Goal: Information Seeking & Learning: Learn about a topic

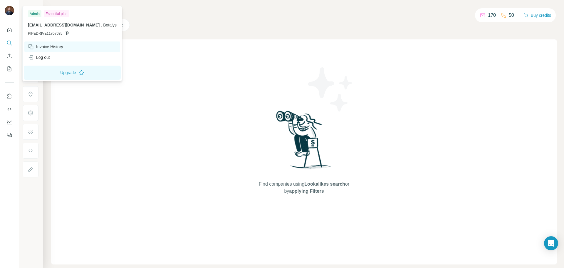
click at [42, 44] on div "Invoice History" at bounding box center [45, 47] width 35 height 6
click at [46, 46] on div "Invoice History" at bounding box center [45, 47] width 35 height 6
click at [9, 10] on img at bounding box center [9, 10] width 9 height 9
click at [9, 30] on icon "Quick start" at bounding box center [9, 30] width 4 height 4
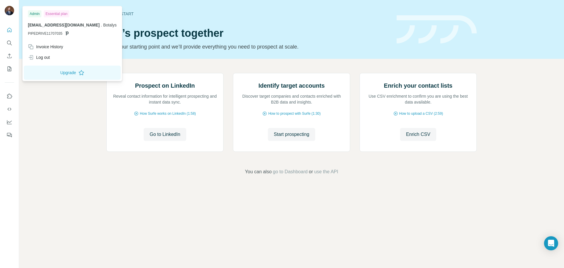
click at [9, 9] on img at bounding box center [9, 10] width 9 height 9
click at [46, 47] on div "Invoice History" at bounding box center [45, 47] width 35 height 6
click at [11, 10] on img at bounding box center [9, 10] width 9 height 9
click at [12, 12] on img at bounding box center [9, 10] width 9 height 9
click at [462, 51] on div "Quick start Let’s prospect together Pick your starting point and we’ll provide …" at bounding box center [291, 29] width 545 height 59
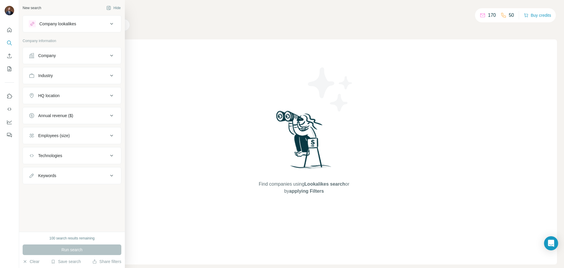
click at [60, 55] on div "Company" at bounding box center [68, 56] width 79 height 6
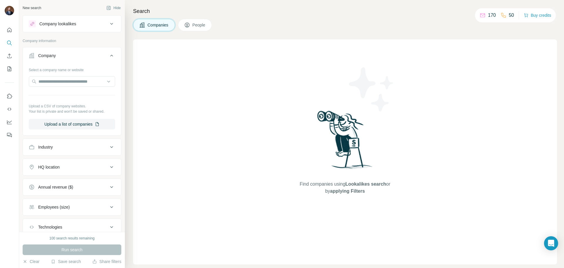
click at [60, 55] on div "Company" at bounding box center [68, 56] width 79 height 6
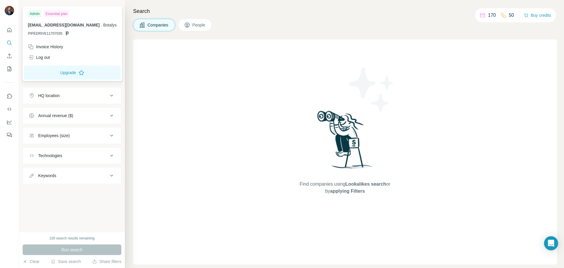
click at [8, 11] on img at bounding box center [9, 10] width 9 height 9
click at [48, 47] on div "Invoice History" at bounding box center [45, 47] width 35 height 6
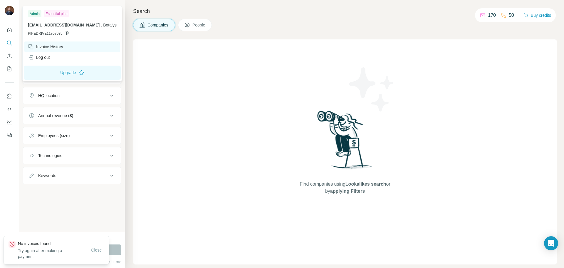
click at [55, 47] on div "Invoice History" at bounding box center [45, 47] width 35 height 6
click at [96, 248] on span "Close" at bounding box center [96, 250] width 11 height 6
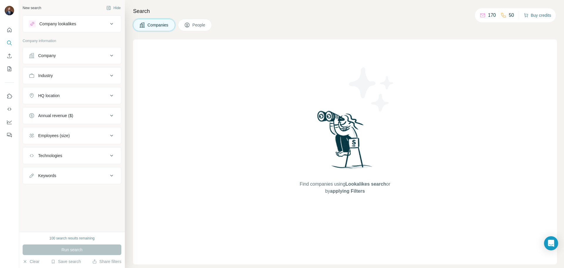
click at [541, 14] on button "Buy credits" at bounding box center [537, 15] width 27 height 8
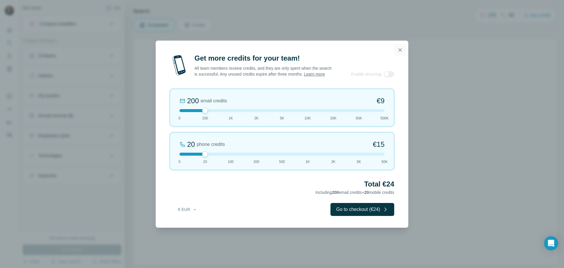
click at [398, 47] on icon "button" at bounding box center [400, 50] width 6 height 6
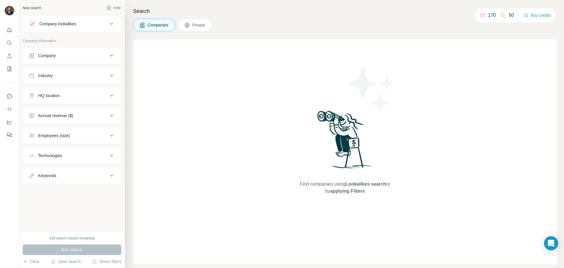
click at [490, 16] on p "170" at bounding box center [492, 15] width 8 height 7
click at [509, 15] on p "50" at bounding box center [511, 15] width 5 height 7
click at [206, 26] on span "People" at bounding box center [199, 25] width 14 height 6
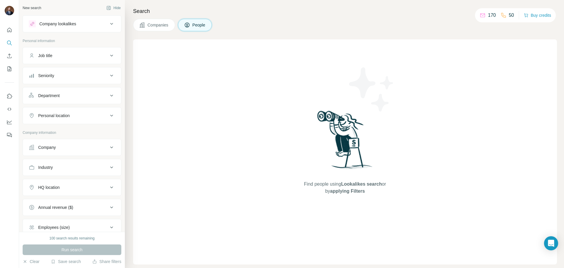
click at [164, 24] on span "Companies" at bounding box center [157, 25] width 21 height 6
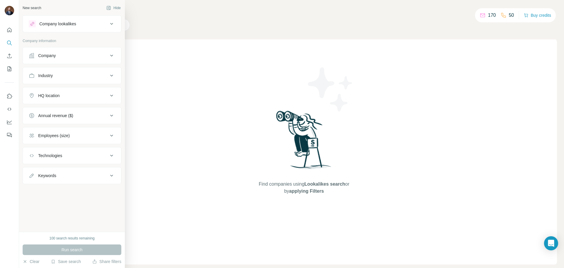
click at [83, 24] on div "Company lookalikes" at bounding box center [68, 23] width 79 height 7
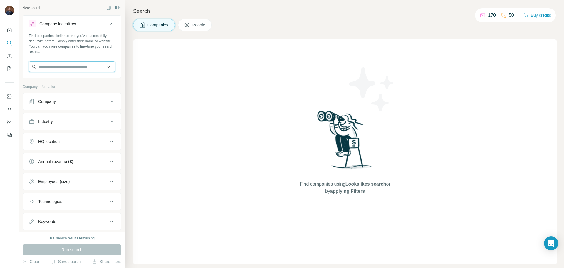
click at [71, 67] on input "text" at bounding box center [72, 66] width 86 height 11
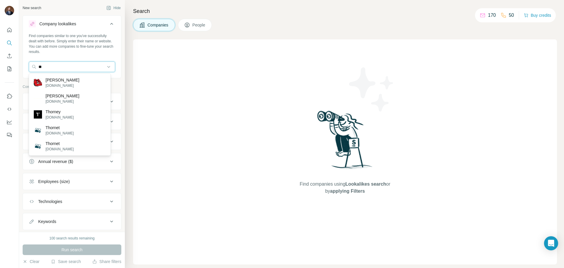
type input "*"
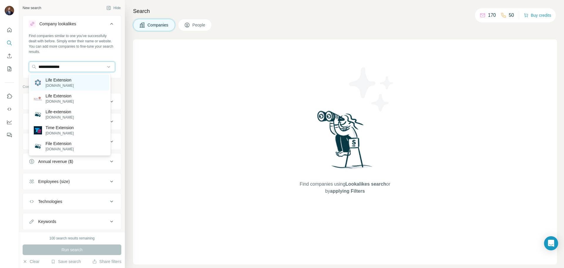
type input "**********"
click at [71, 85] on p "[DOMAIN_NAME]" at bounding box center [60, 85] width 28 height 5
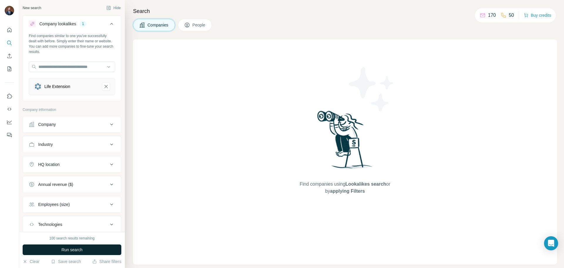
click at [75, 249] on span "Run search" at bounding box center [71, 249] width 21 height 6
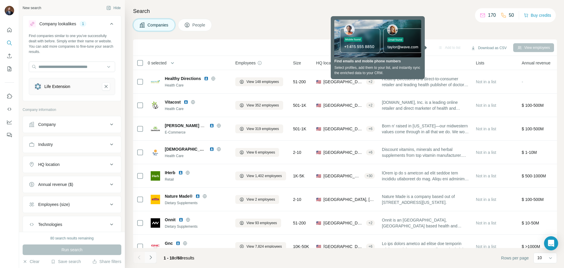
click at [152, 255] on icon "Navigate to next page" at bounding box center [151, 257] width 6 height 6
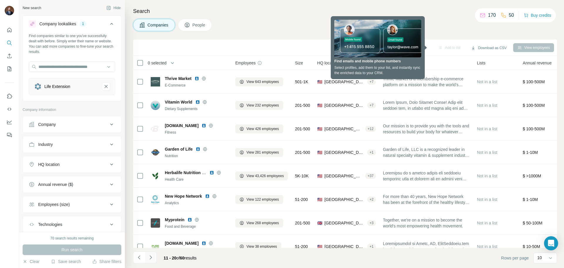
click at [152, 255] on icon "Navigate to next page" at bounding box center [151, 257] width 6 height 6
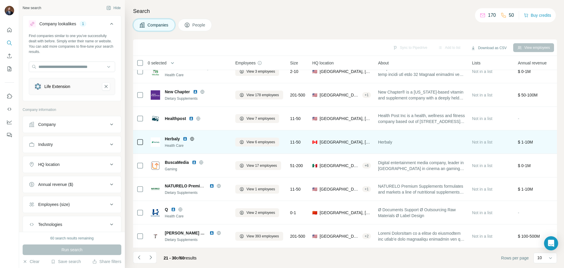
scroll to position [60, 0]
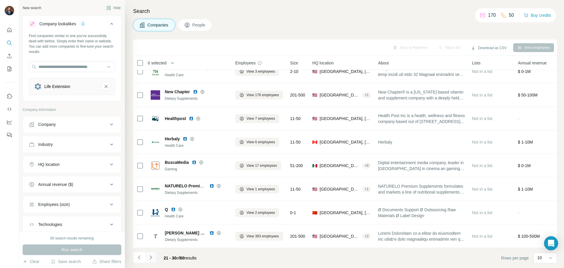
click at [151, 257] on icon "Navigate to next page" at bounding box center [150, 257] width 2 height 4
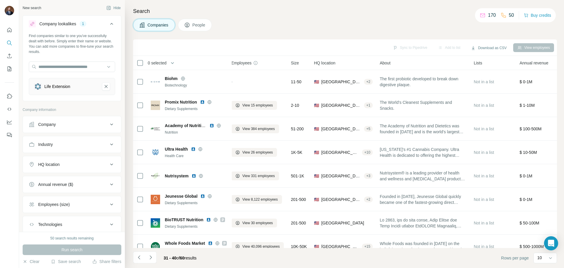
scroll to position [0, 0]
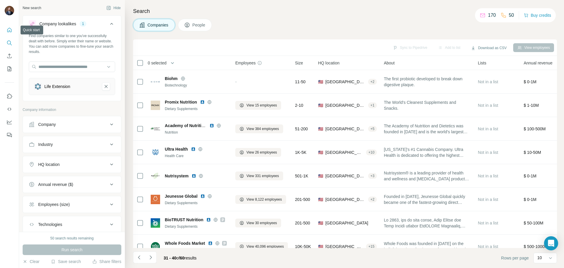
click at [9, 30] on icon "Quick start" at bounding box center [9, 30] width 6 height 6
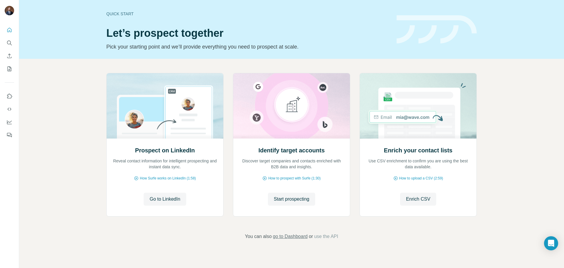
click at [293, 239] on span "go to Dashboard" at bounding box center [290, 236] width 35 height 7
